Goal: Communication & Community: Share content

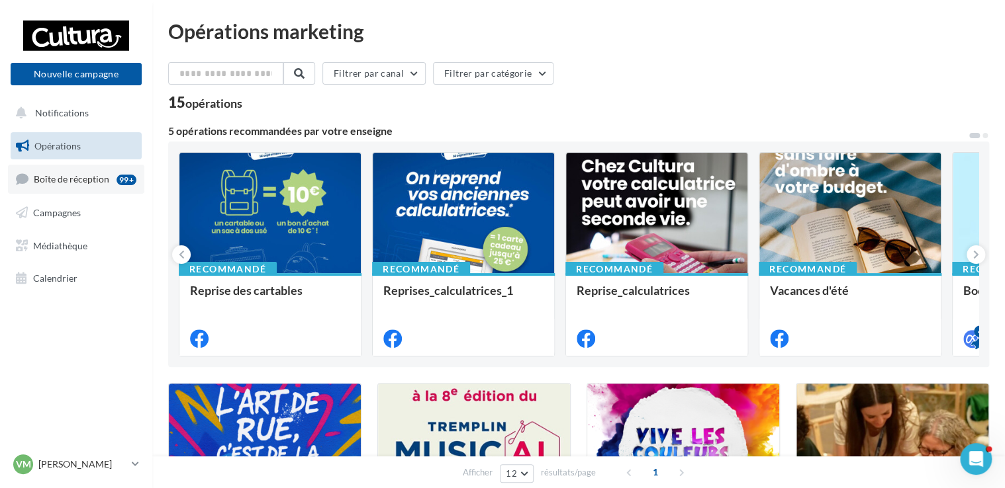
click at [89, 188] on link "Boîte de réception 99+" at bounding box center [76, 179] width 136 height 28
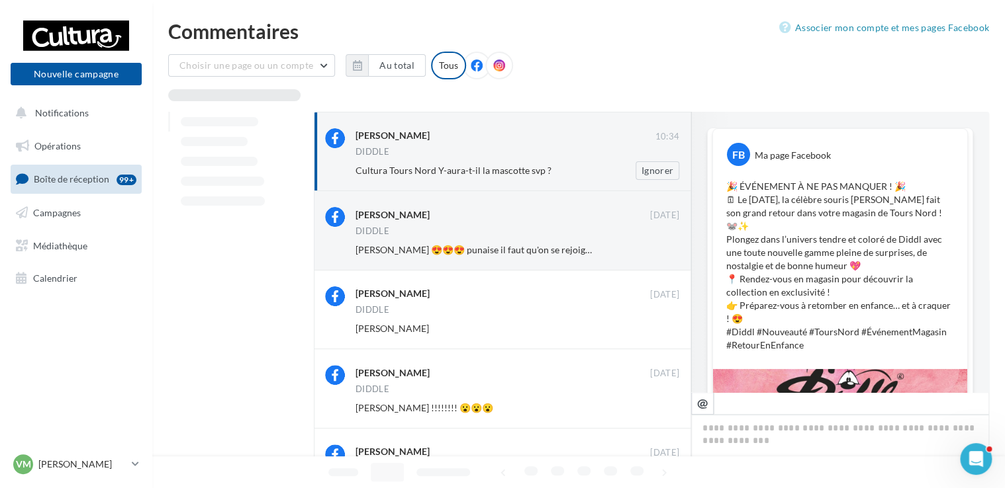
scroll to position [261, 0]
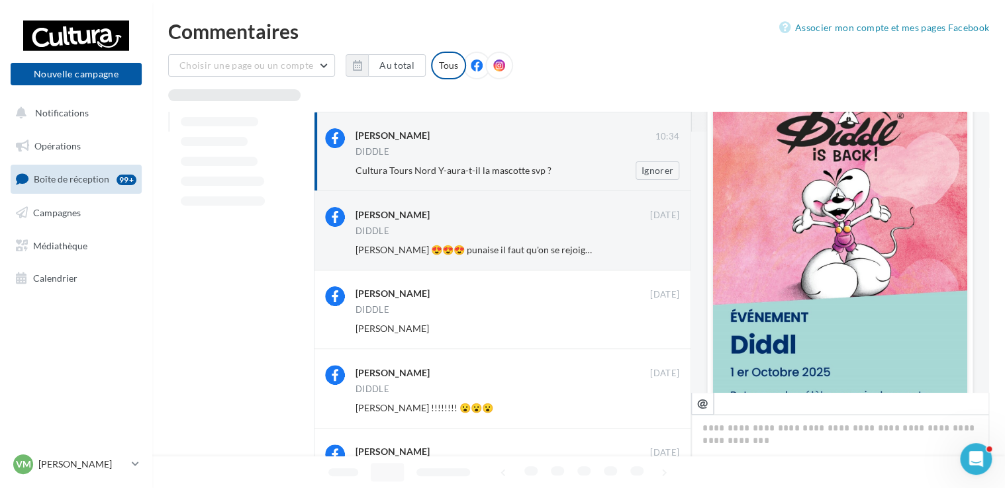
click at [565, 168] on div "Cultura Tours Nord Y-aura-t-il la mascotte svp ?" at bounding box center [474, 170] width 238 height 13
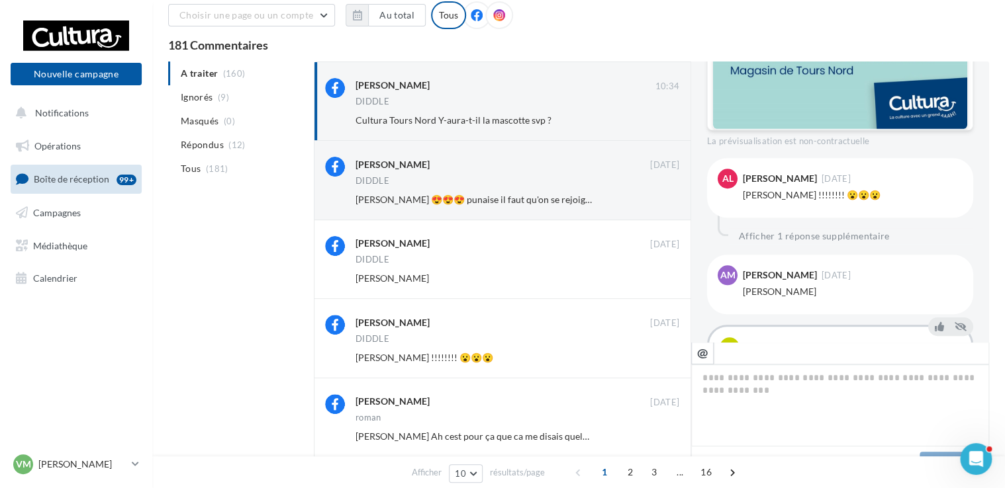
scroll to position [608, 0]
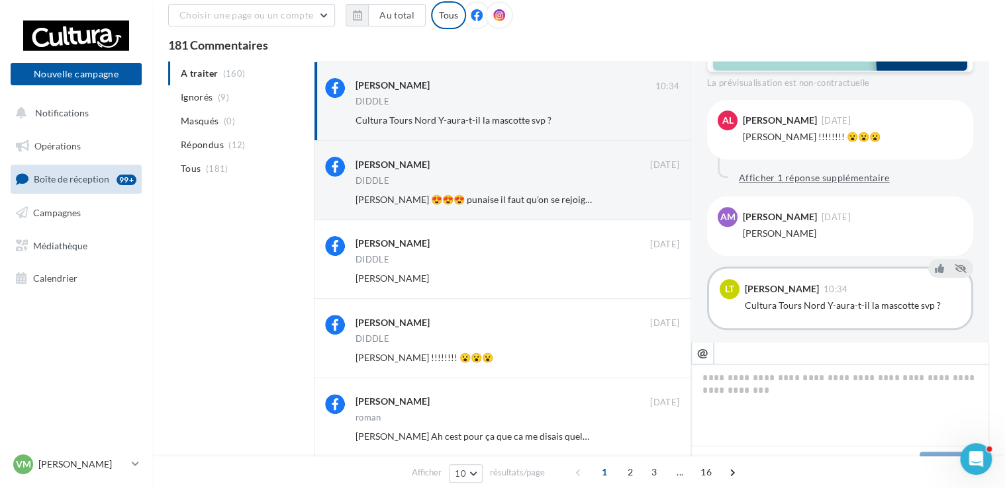
click at [795, 170] on button "Afficher 1 réponse supplémentaire" at bounding box center [813, 178] width 161 height 16
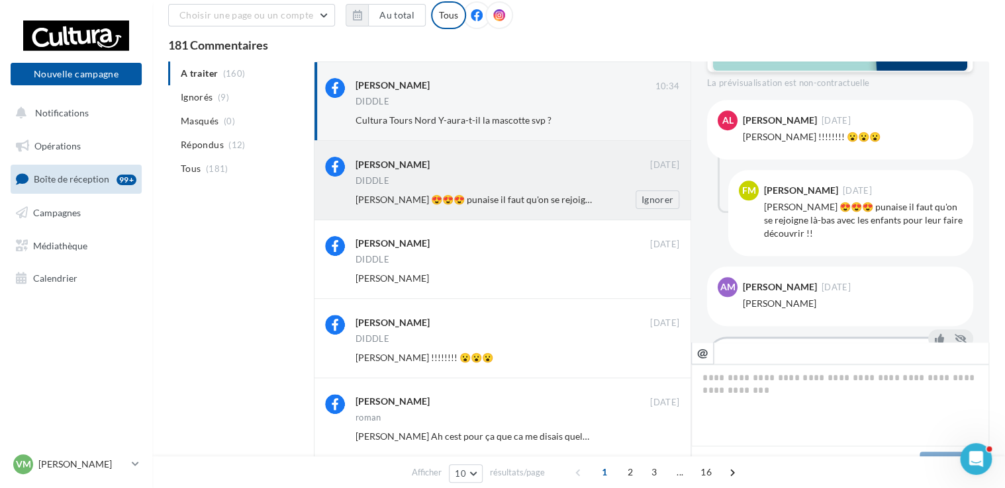
click at [556, 188] on div "Fanny Marson 27 sept. DIDDLE Audrey Lacour 😍😍😍 punaise il faut qu'on se rejoign…" at bounding box center [517, 183] width 324 height 52
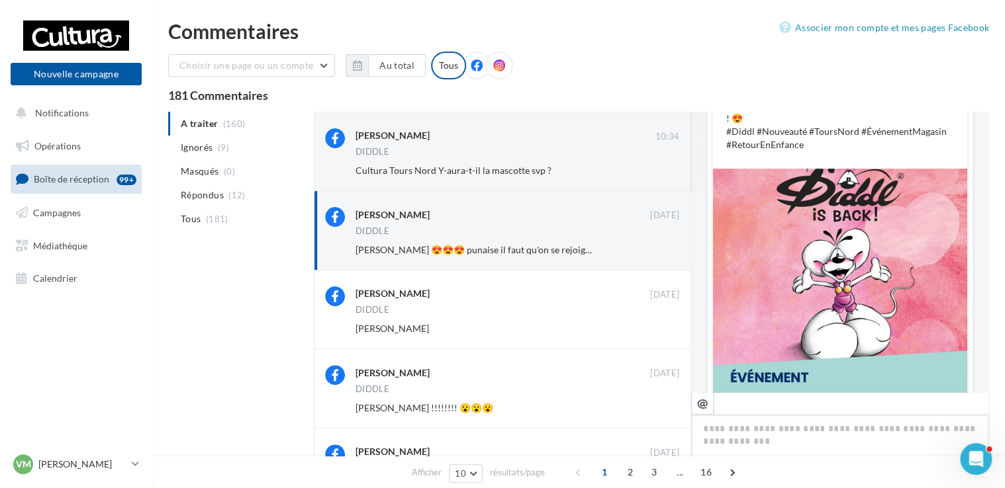
scroll to position [0, 0]
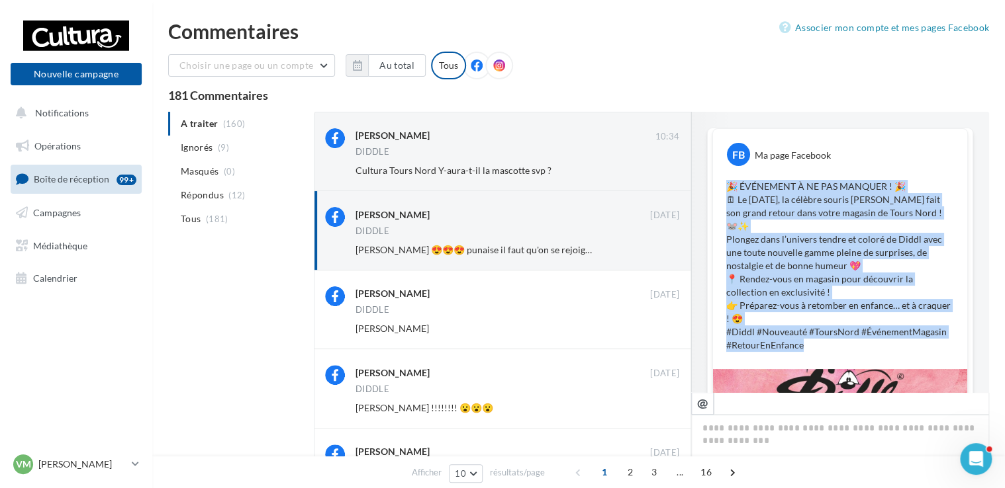
drag, startPoint x: 723, startPoint y: 180, endPoint x: 829, endPoint y: 342, distance: 193.7
click at [829, 342] on div "FB Ma page Facebook 🎉 ÉVÉNEMENT À NE PAS MANQUER ! 🎉 🗓 Le 1er Octobre 2025, la …" at bounding box center [840, 249] width 254 height 240
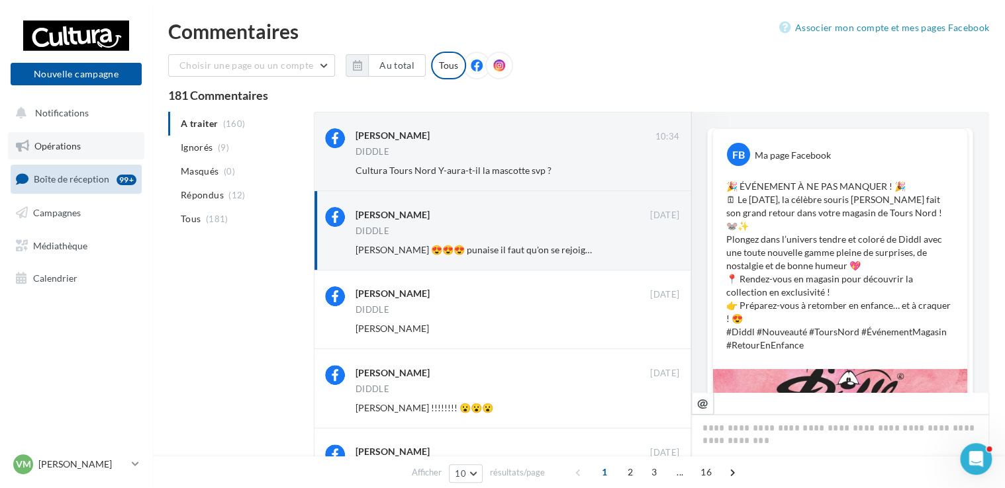
click at [60, 132] on link "Opérations" at bounding box center [76, 146] width 136 height 28
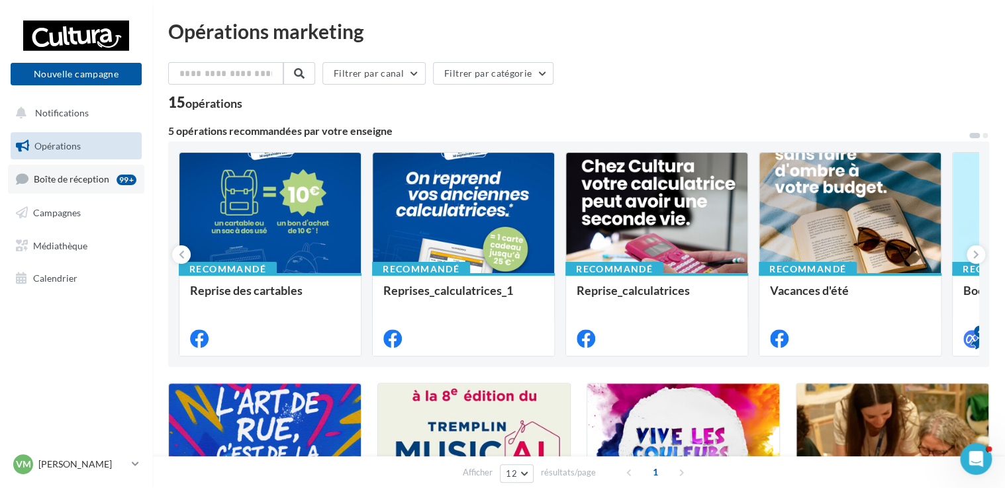
click at [103, 181] on span "Boîte de réception" at bounding box center [71, 178] width 75 height 11
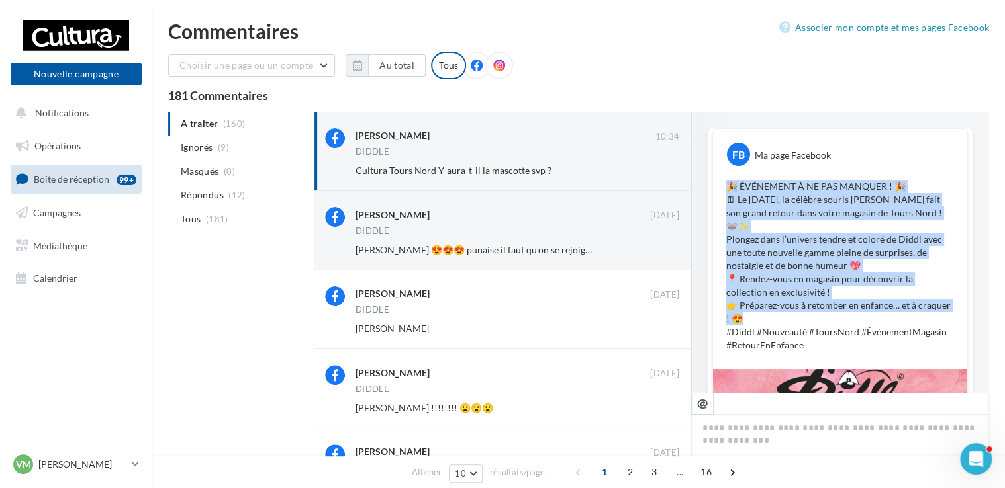
drag, startPoint x: 723, startPoint y: 180, endPoint x: 916, endPoint y: 306, distance: 230.9
click at [916, 306] on p "🎉 ÉVÉNEMENT À NE PAS MANQUER ! 🎉 🗓 Le [DATE], la célèbre souris [PERSON_NAME] f…" at bounding box center [840, 266] width 228 height 172
copy p "🎉 ÉVÉNEMENT À NE PAS MANQUER ! 🎉 🗓 Le [DATE], la célèbre souris [PERSON_NAME] f…"
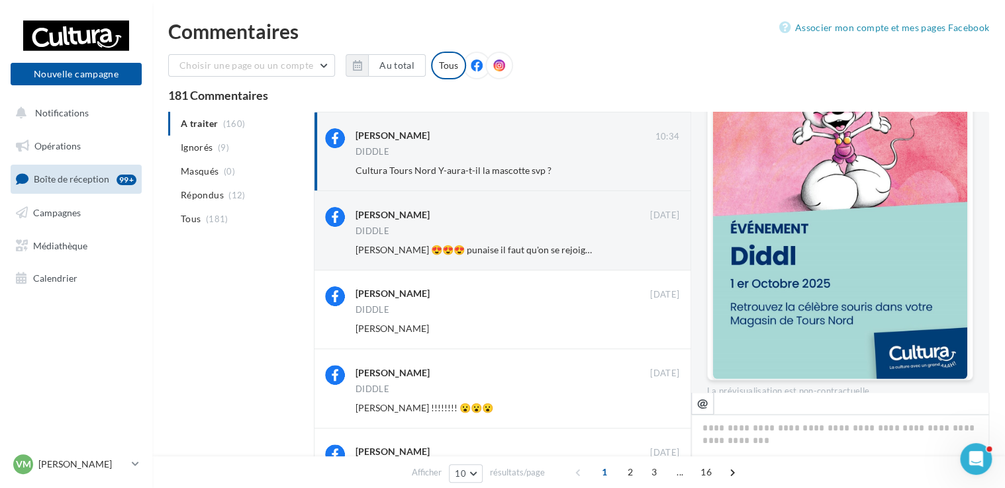
scroll to position [322, 0]
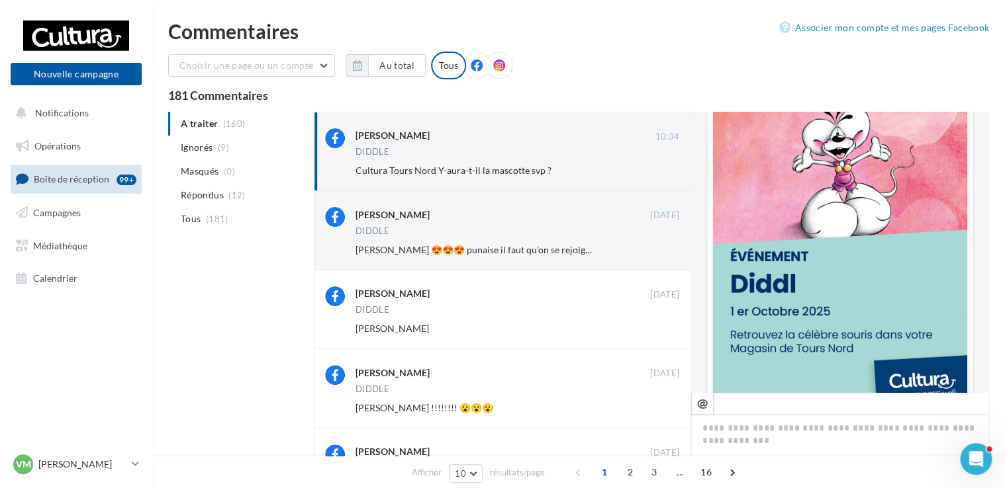
click at [891, 279] on img at bounding box center [840, 227] width 254 height 359
click at [69, 116] on span "Notifications" at bounding box center [62, 112] width 54 height 11
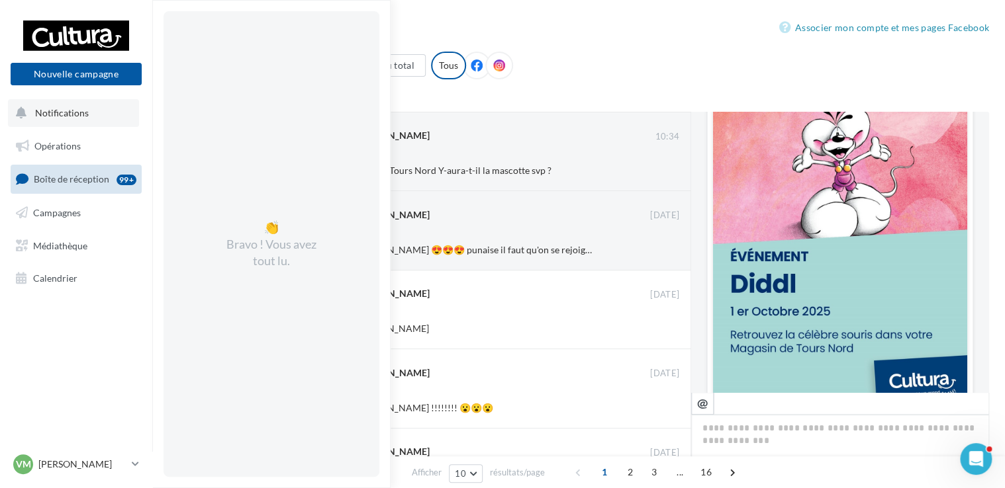
click at [69, 116] on span "Notifications" at bounding box center [62, 112] width 54 height 11
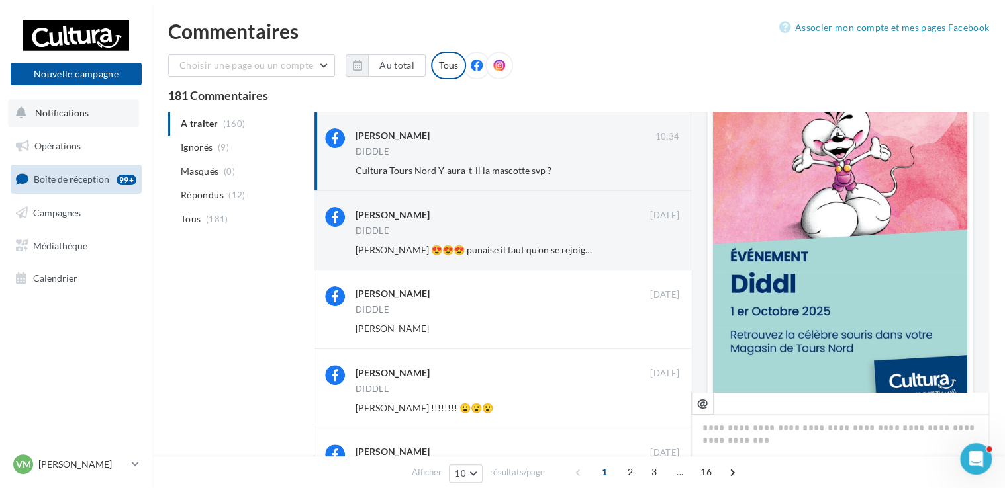
click at [69, 116] on span "Notifications" at bounding box center [62, 112] width 54 height 11
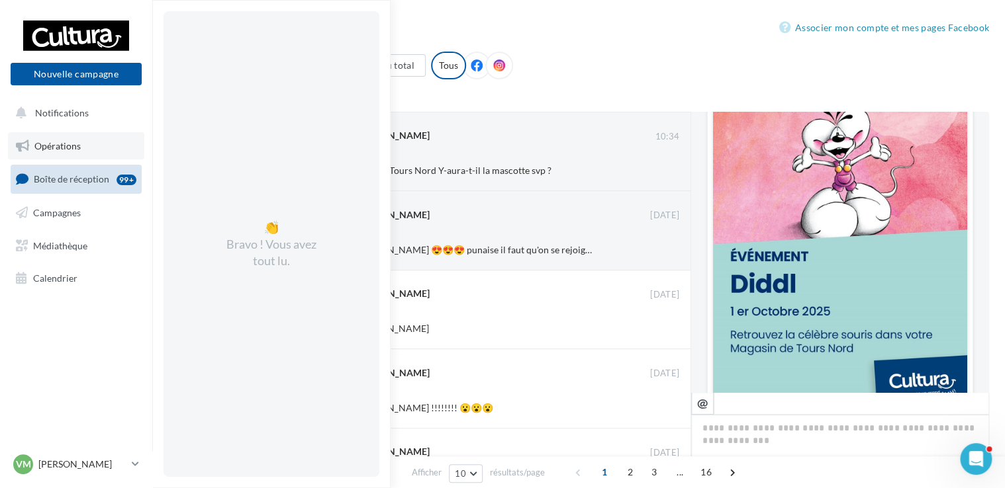
click at [80, 159] on link "Opérations" at bounding box center [76, 146] width 136 height 28
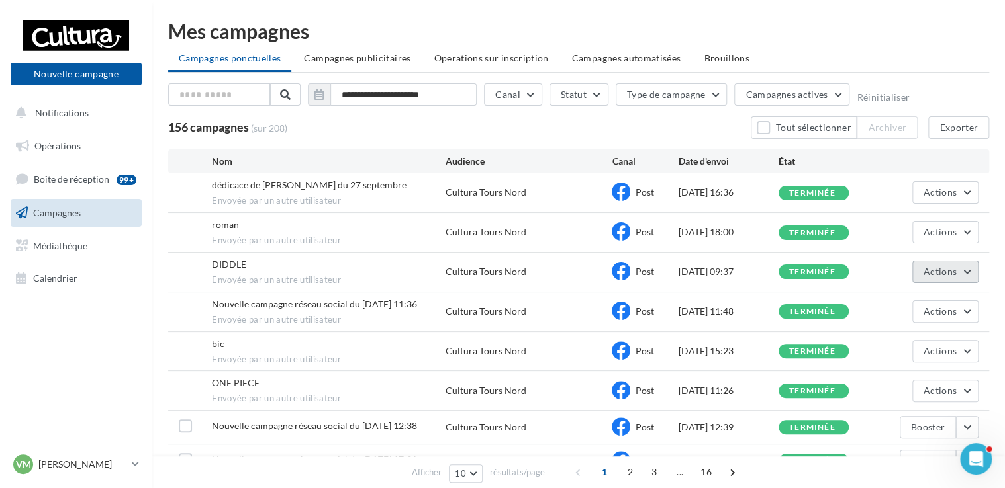
click at [944, 266] on span "Actions" at bounding box center [939, 271] width 33 height 11
click at [917, 302] on button "Voir les résultats" at bounding box center [912, 303] width 132 height 34
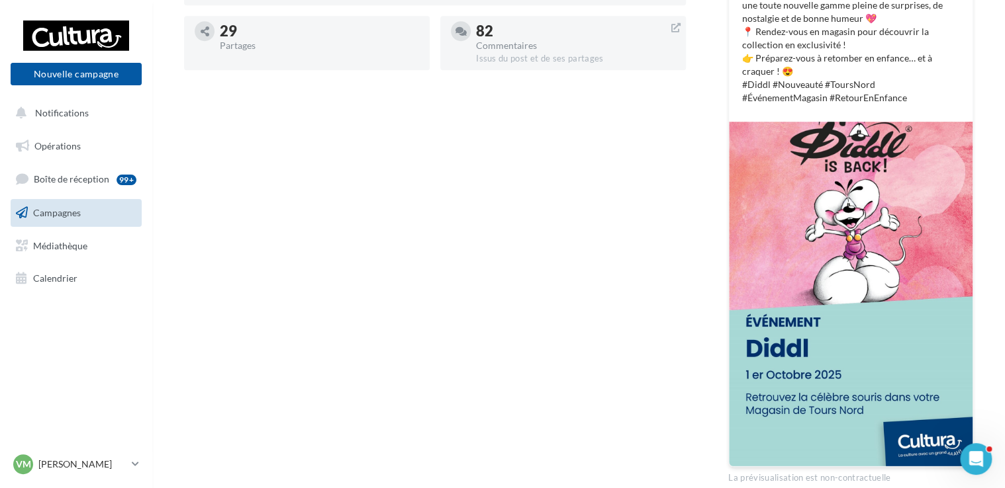
scroll to position [385, 0]
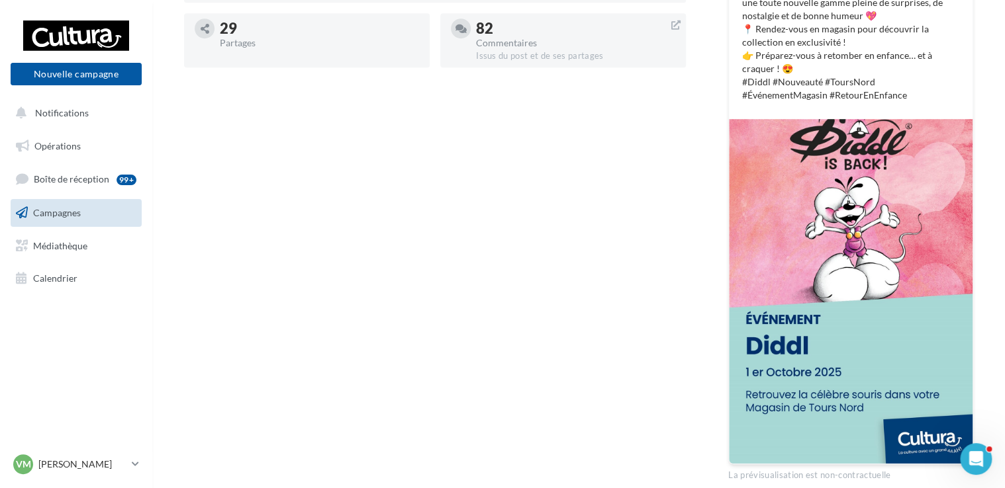
click at [911, 305] on img at bounding box center [851, 291] width 244 height 345
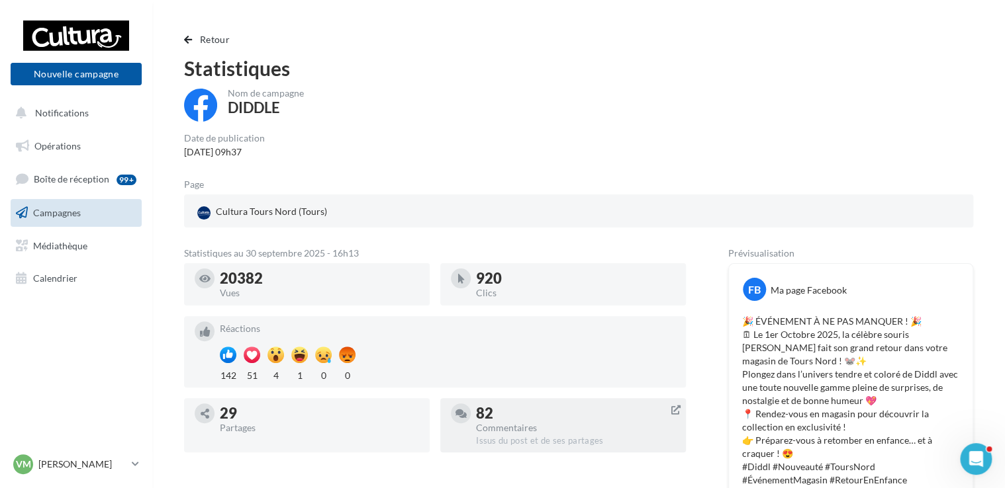
click at [533, 416] on div "82" at bounding box center [575, 413] width 199 height 15
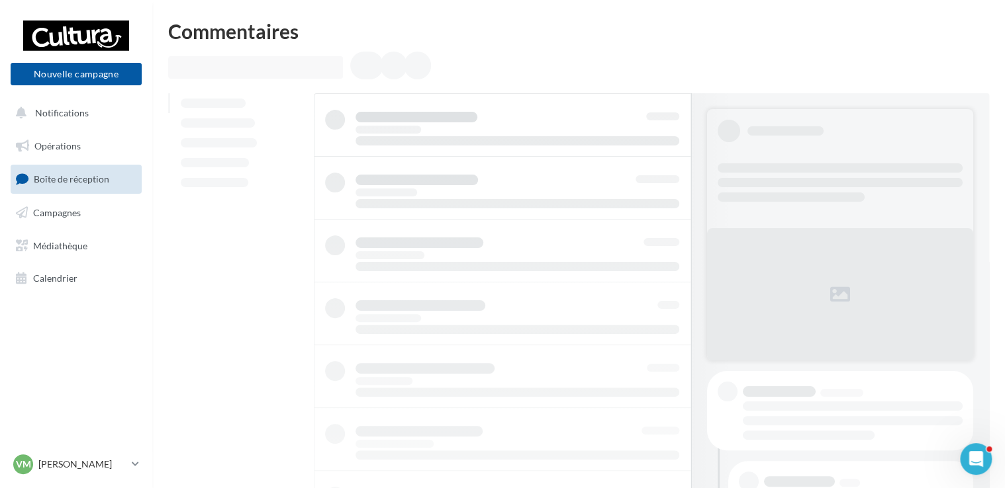
click at [61, 171] on link "Boîte de réception" at bounding box center [76, 179] width 136 height 28
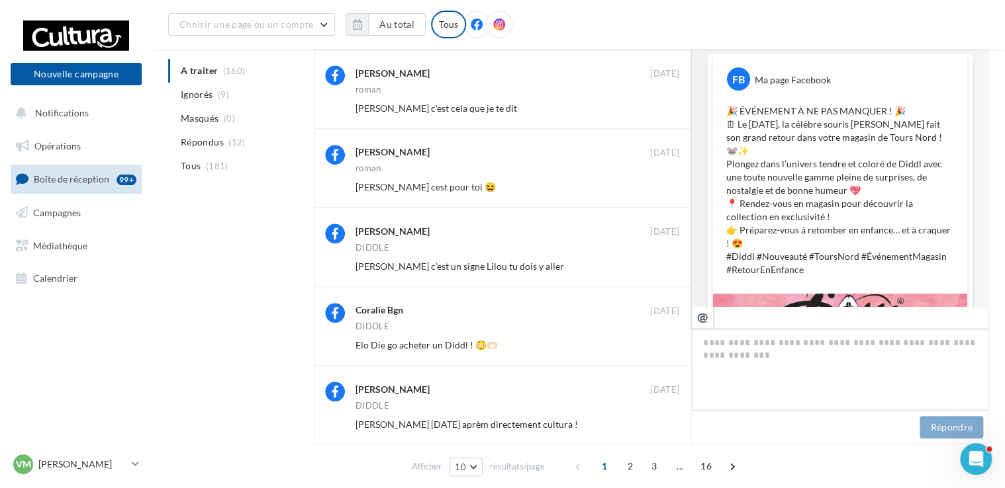
scroll to position [519, 0]
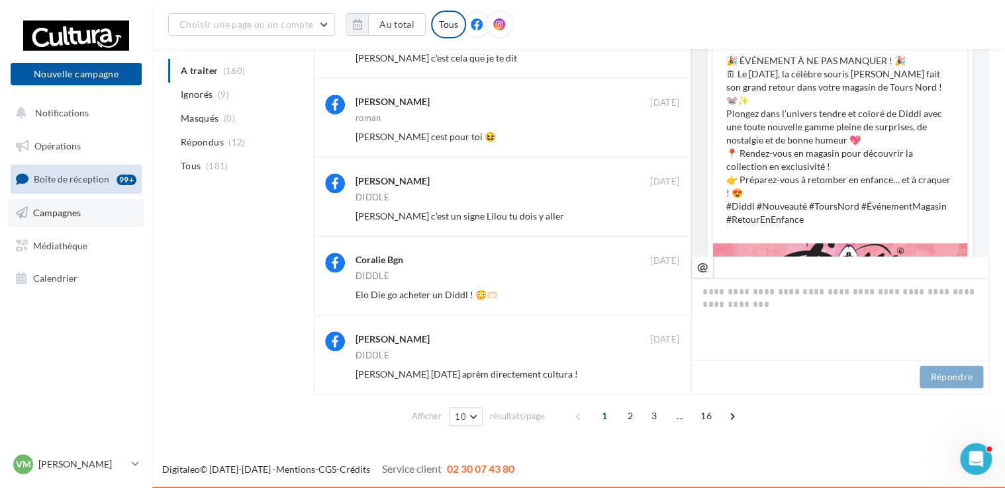
click at [64, 210] on span "Campagnes" at bounding box center [57, 212] width 48 height 11
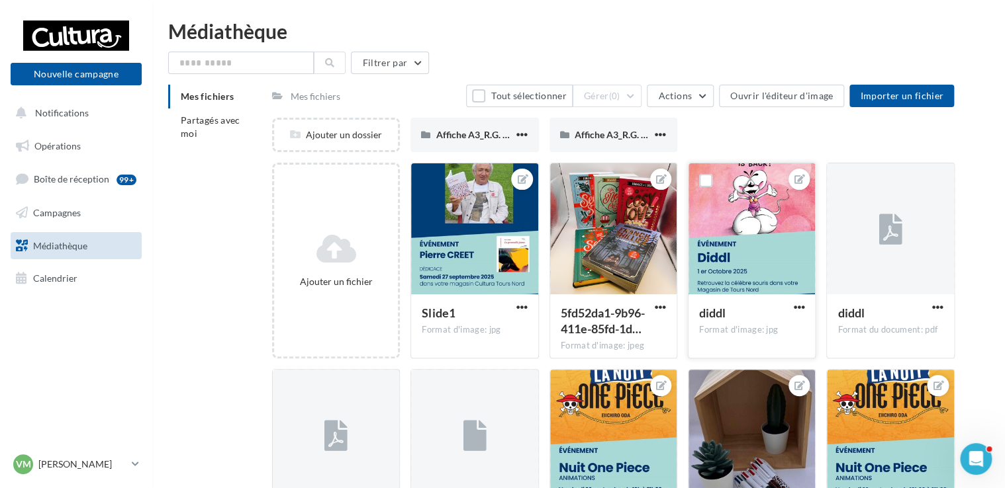
click at [737, 248] on div at bounding box center [751, 229] width 126 height 132
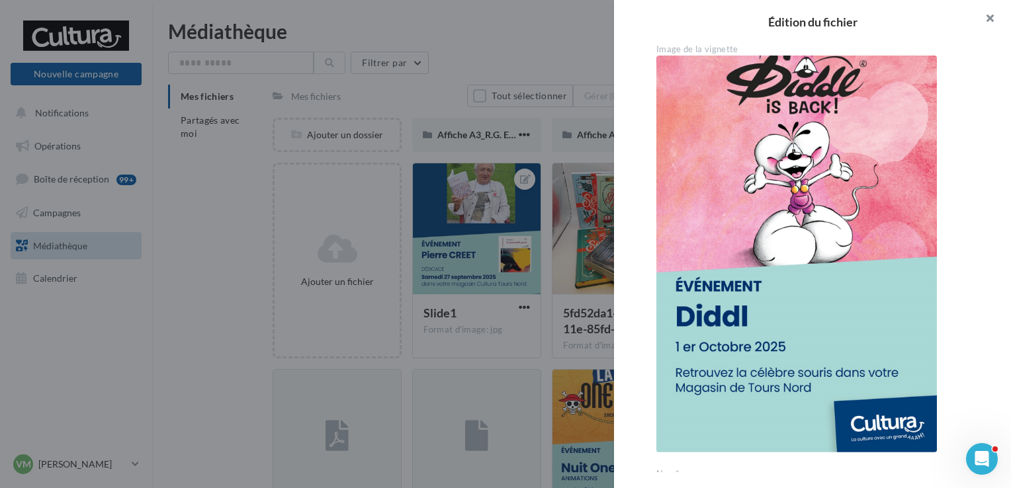
click at [989, 17] on button "button" at bounding box center [984, 20] width 53 height 40
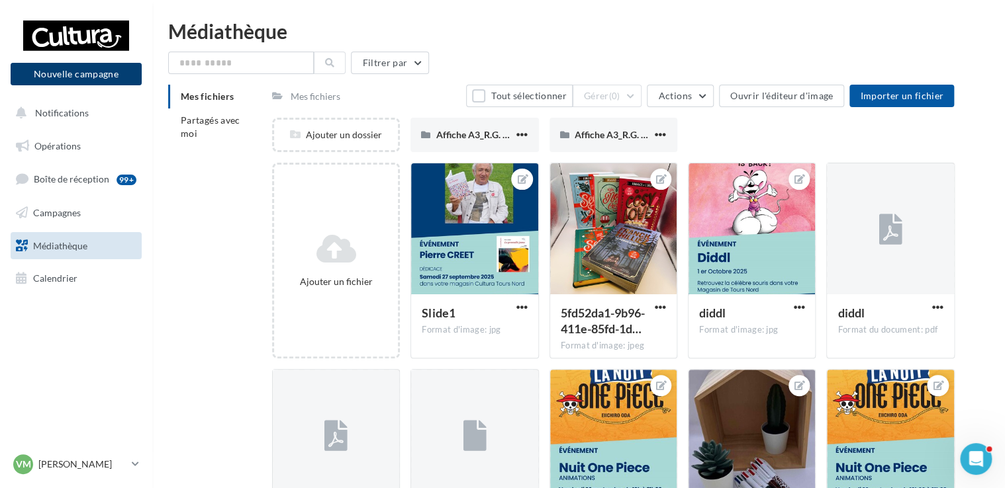
click at [91, 80] on button "Nouvelle campagne" at bounding box center [76, 74] width 131 height 23
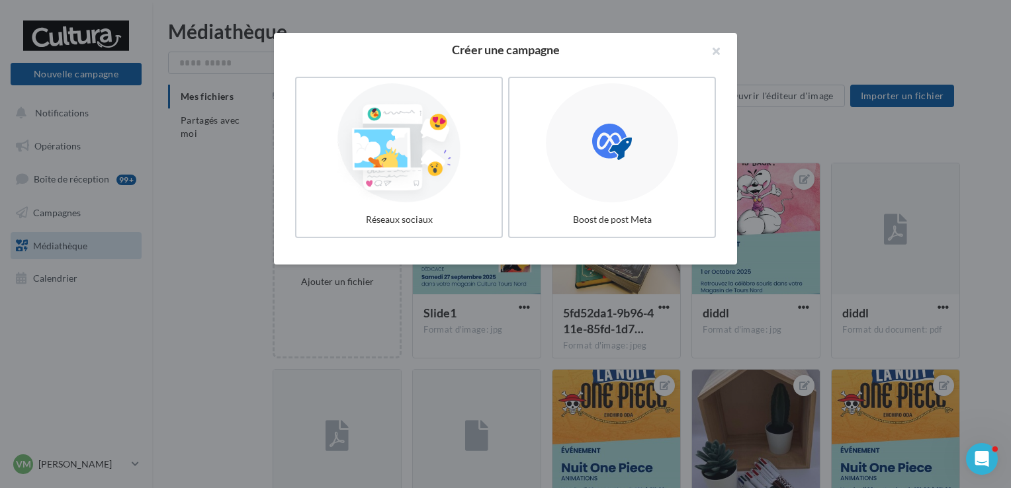
click at [466, 176] on div at bounding box center [399, 142] width 195 height 119
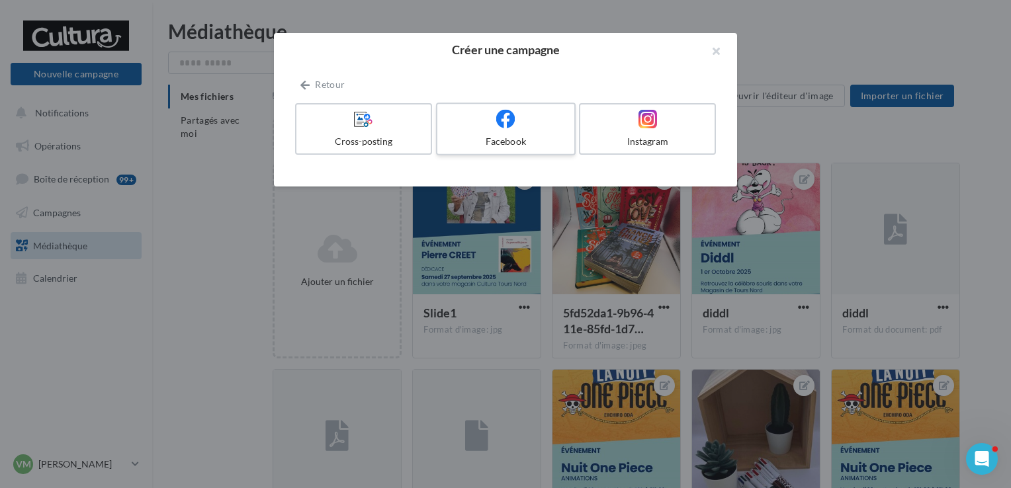
click at [511, 130] on label "Facebook" at bounding box center [506, 129] width 140 height 53
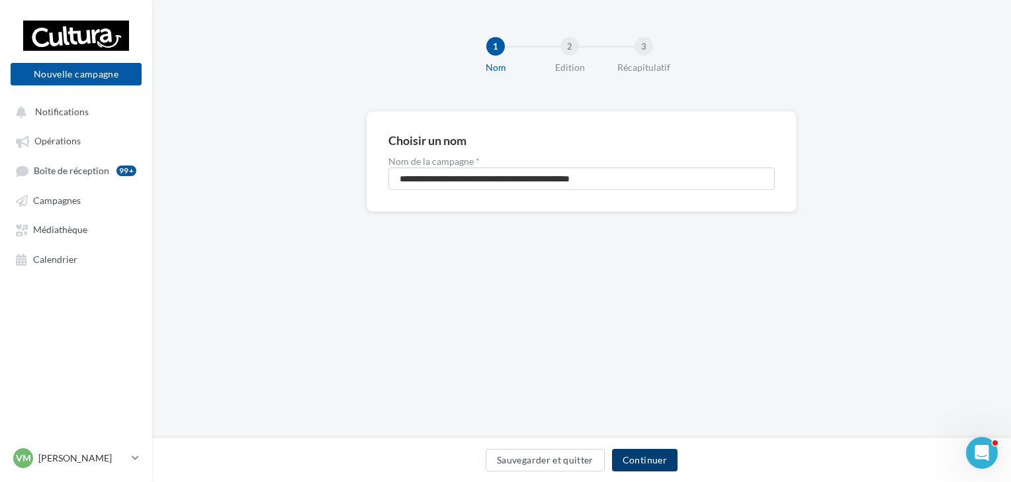
click at [628, 463] on button "Continuer" at bounding box center [645, 460] width 66 height 23
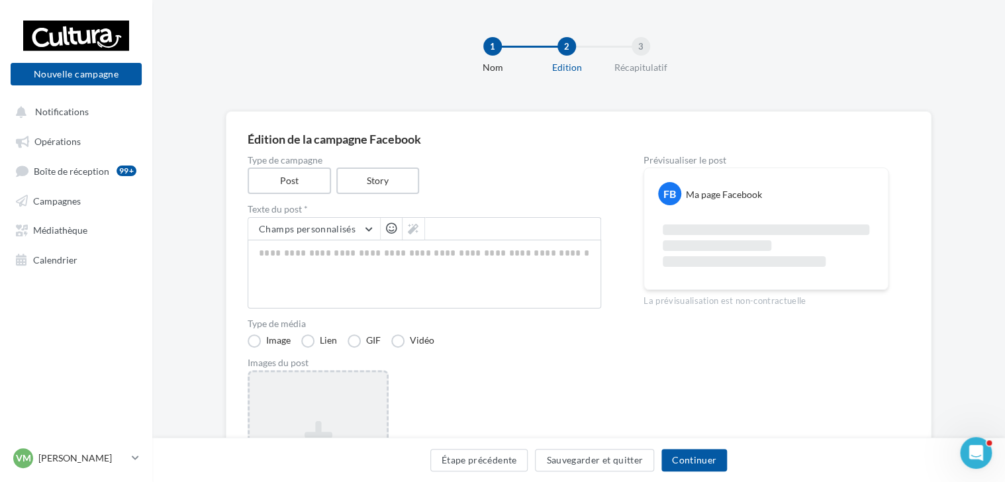
click at [307, 382] on div "Ajouter une image Format: png, jpg" at bounding box center [318, 456] width 141 height 172
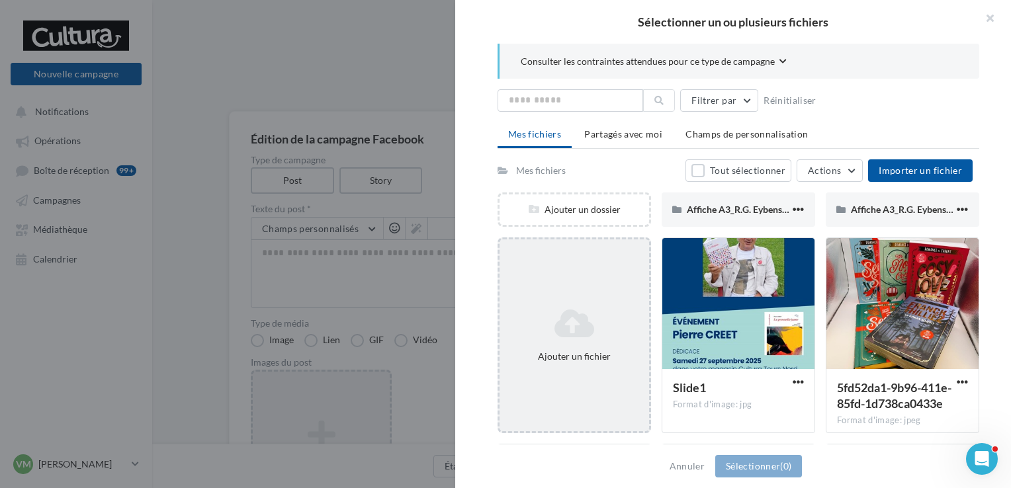
click at [579, 324] on icon at bounding box center [574, 324] width 139 height 32
drag, startPoint x: 628, startPoint y: 324, endPoint x: 569, endPoint y: 316, distance: 59.4
click at [569, 316] on icon at bounding box center [574, 324] width 139 height 32
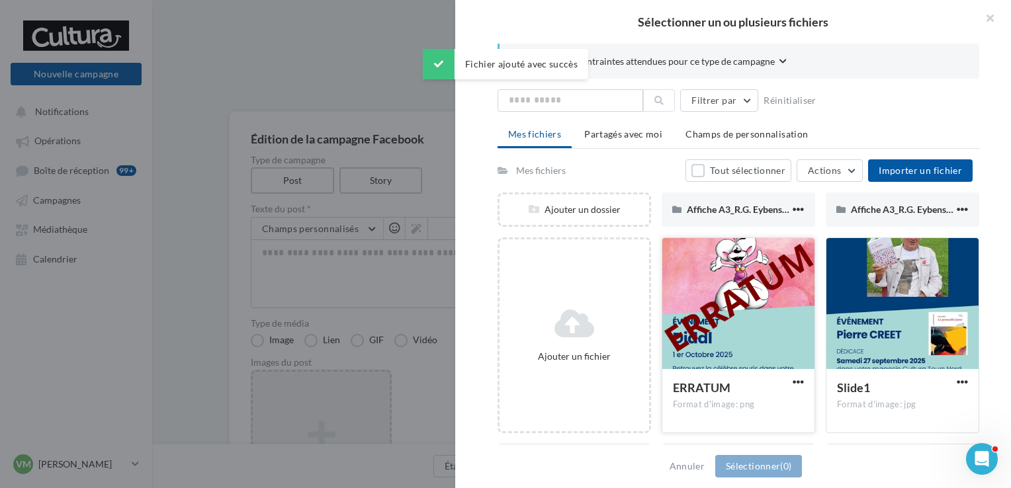
click at [739, 298] on div at bounding box center [738, 304] width 152 height 132
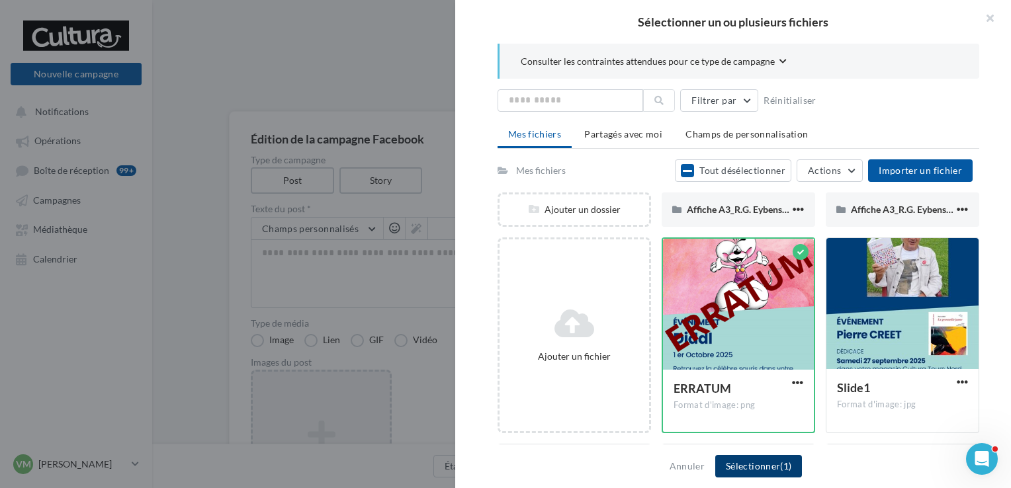
click at [784, 472] on span "(1)" at bounding box center [785, 466] width 11 height 11
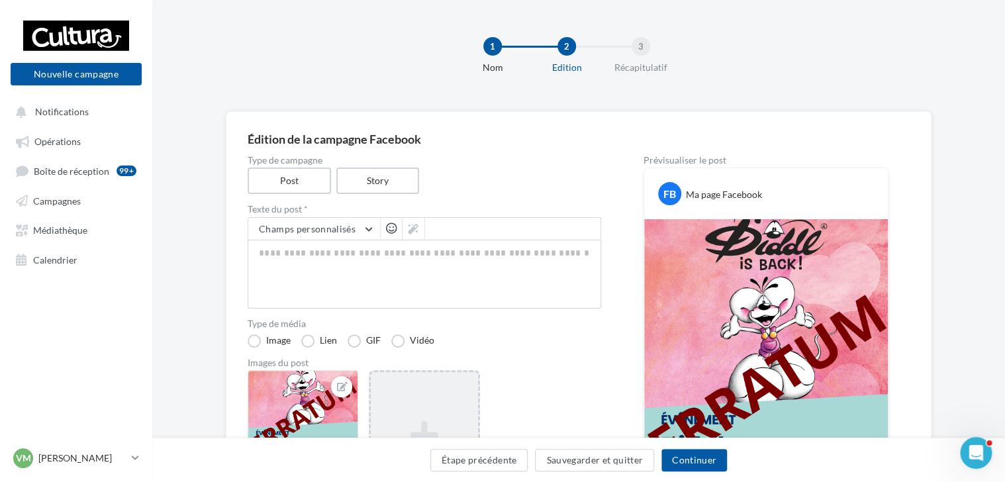
scroll to position [81, 0]
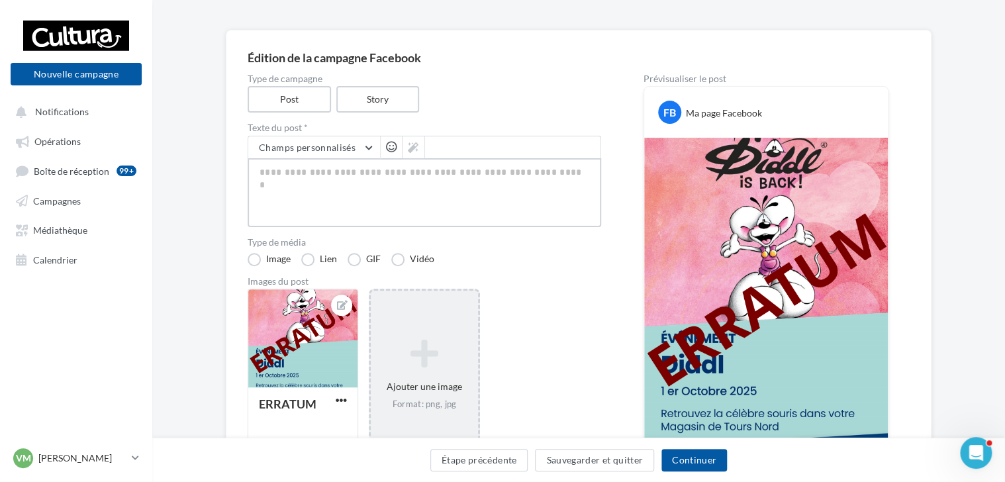
click at [461, 208] on textarea at bounding box center [424, 192] width 353 height 69
paste textarea "**********"
type textarea "**********"
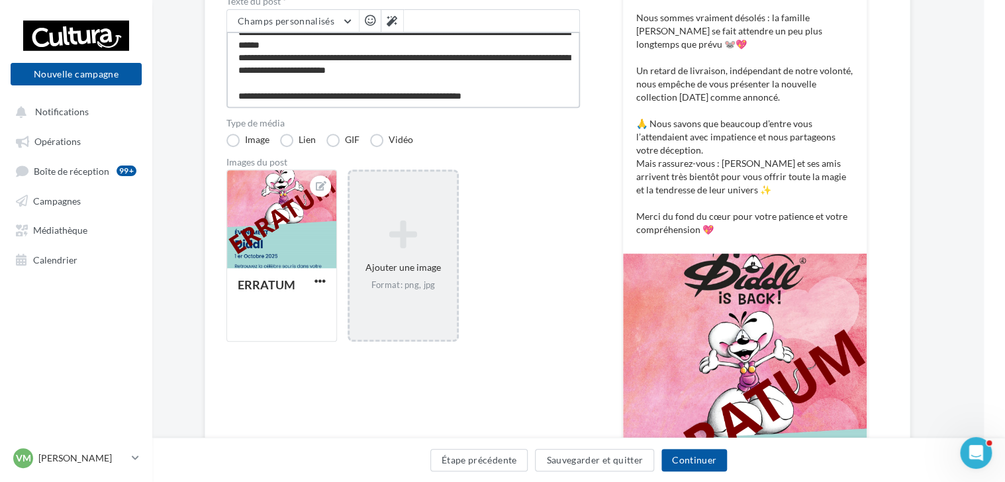
scroll to position [182, 21]
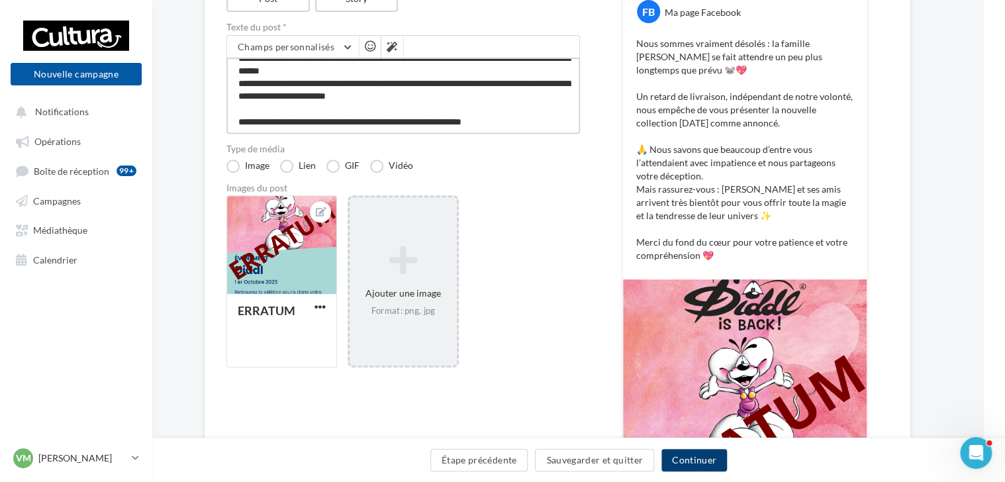
type textarea "**********"
click at [688, 459] on button "Continuer" at bounding box center [694, 460] width 66 height 23
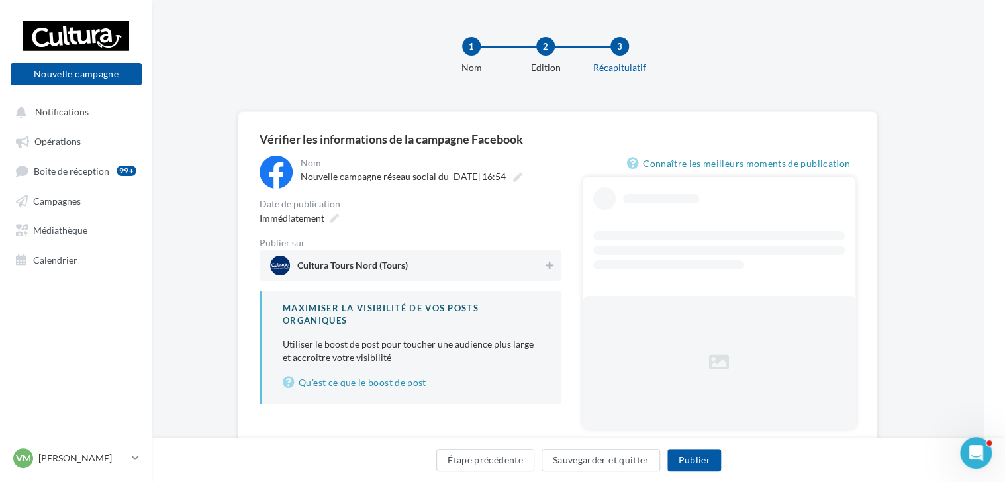
click at [560, 265] on div "Cultura Tours Nord (Tours)" at bounding box center [410, 265] width 302 height 30
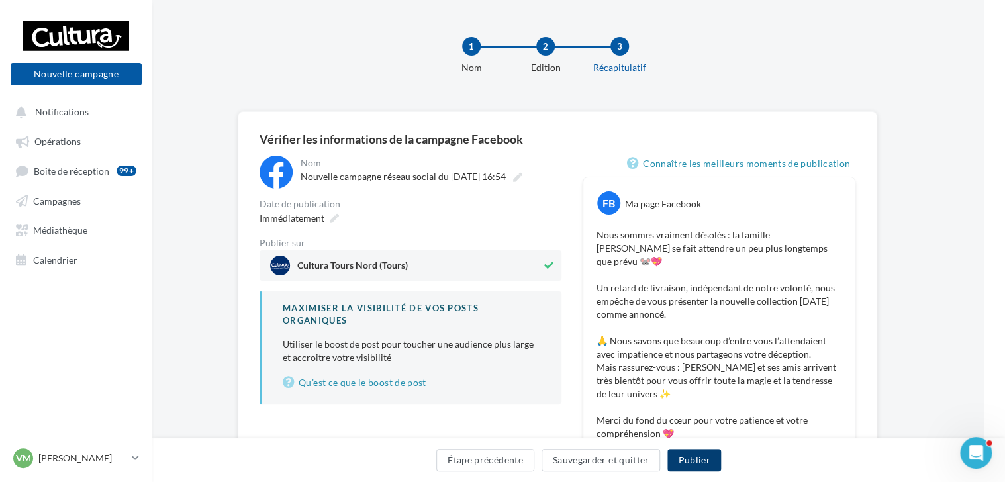
click at [694, 463] on button "Publier" at bounding box center [693, 460] width 53 height 23
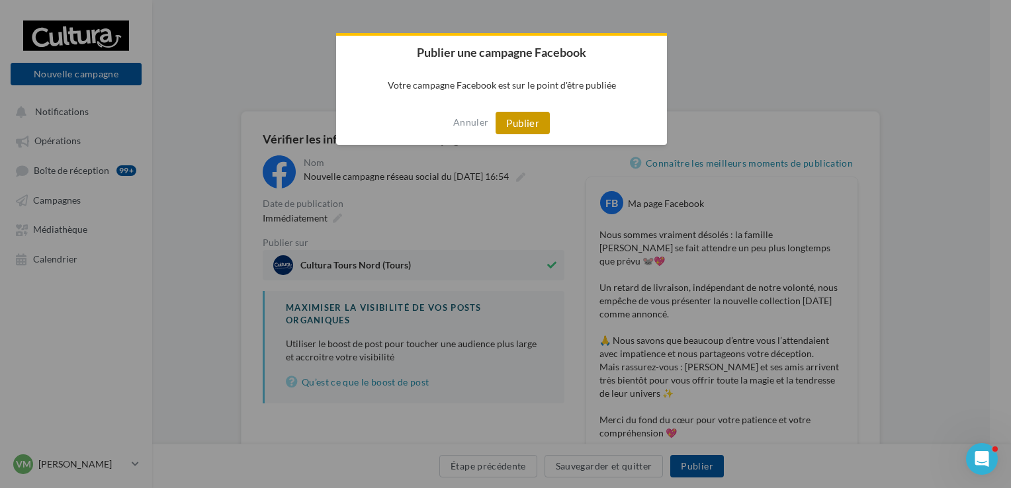
click at [496, 112] on button "Publier" at bounding box center [523, 123] width 54 height 23
